Goal: Use online tool/utility: Utilize a website feature to perform a specific function

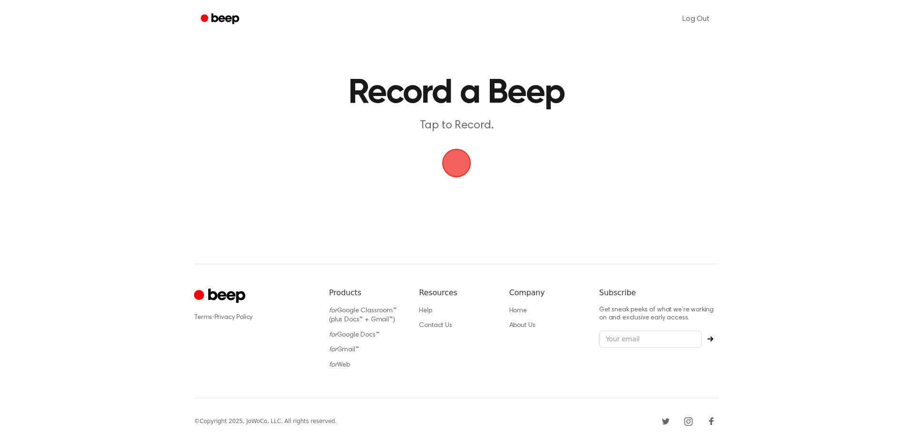
click at [459, 167] on span "button" at bounding box center [456, 163] width 39 height 39
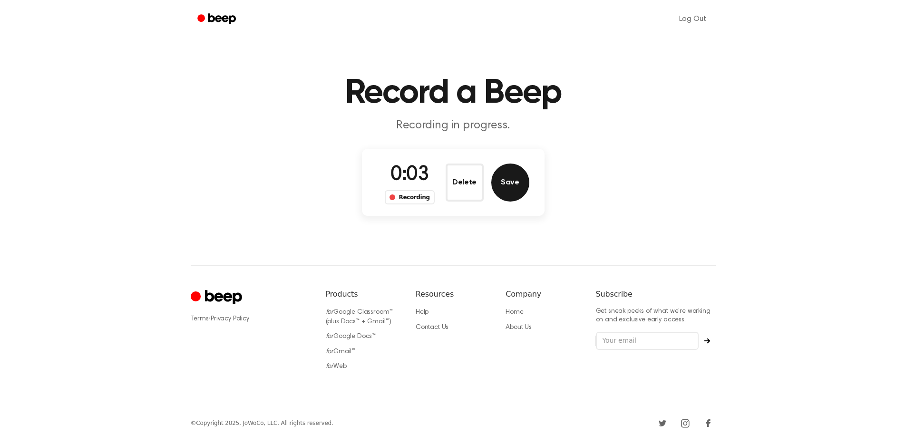
click at [514, 178] on button "Save" at bounding box center [510, 183] width 38 height 38
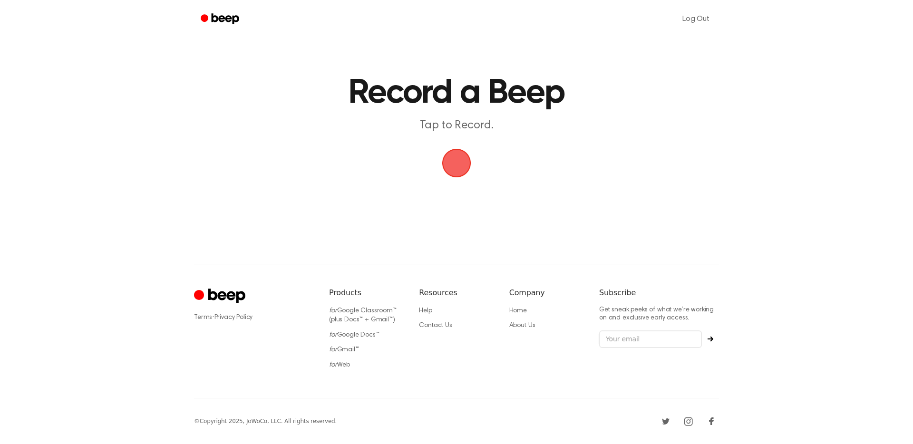
click at [441, 151] on span "button" at bounding box center [456, 163] width 53 height 53
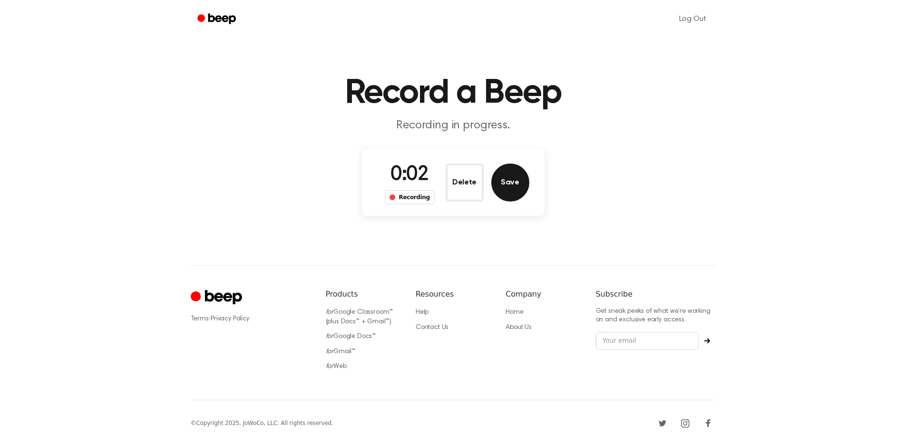
click at [514, 171] on button "Save" at bounding box center [510, 183] width 38 height 38
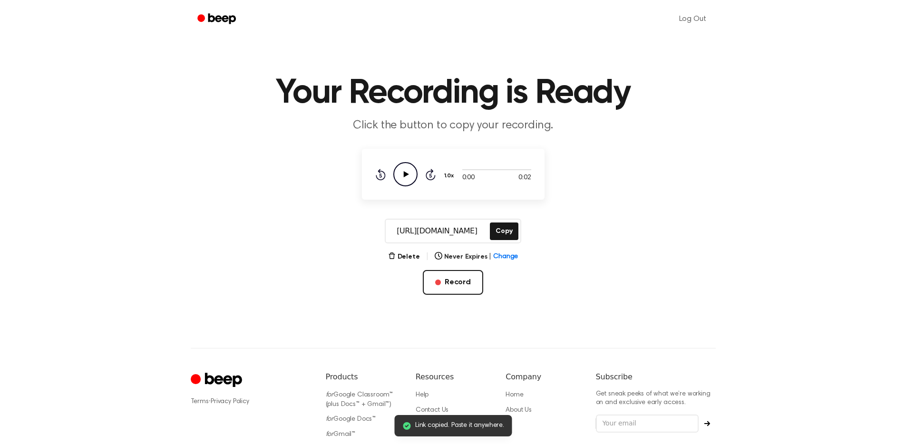
click at [411, 169] on icon "Play Audio" at bounding box center [405, 174] width 24 height 24
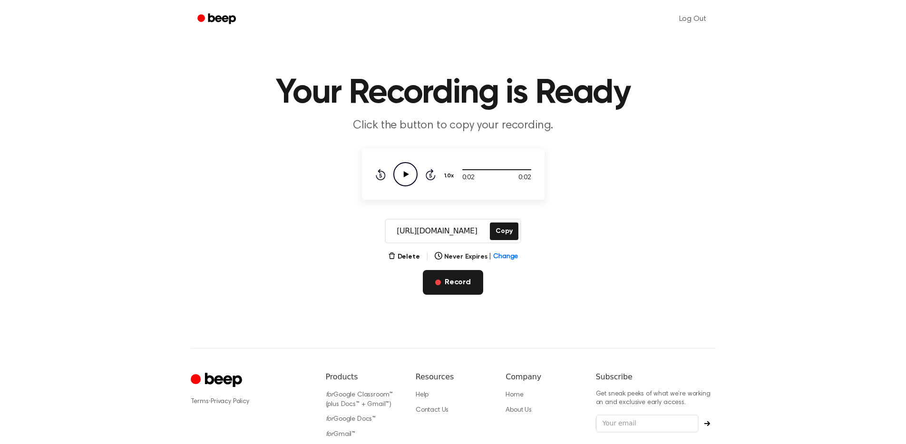
click at [434, 277] on button "Record" at bounding box center [453, 282] width 60 height 25
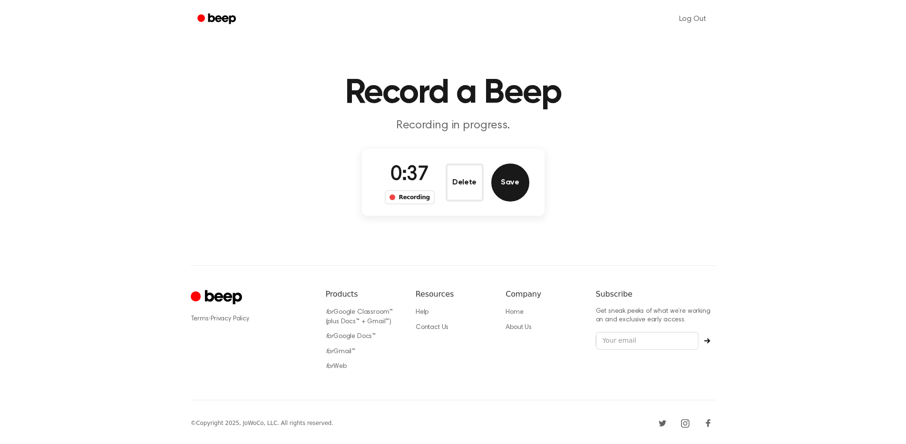
click at [517, 179] on button "Save" at bounding box center [510, 183] width 38 height 38
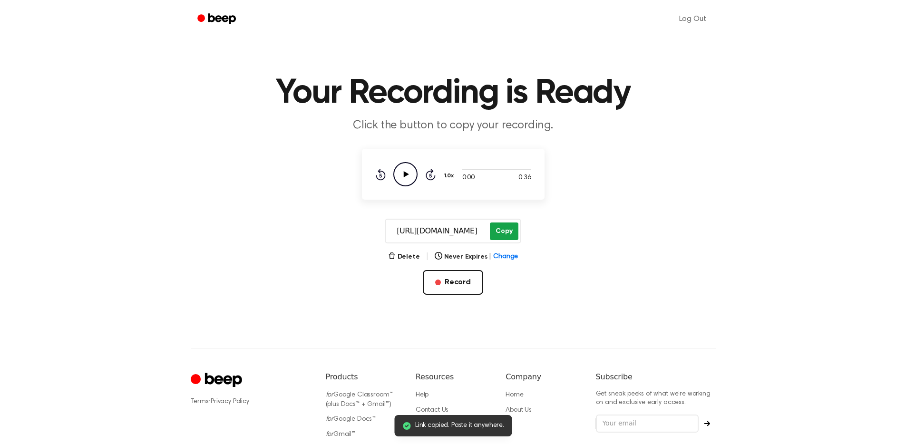
click at [503, 226] on button "Copy" at bounding box center [504, 232] width 28 height 18
